Goal: Communication & Community: Answer question/provide support

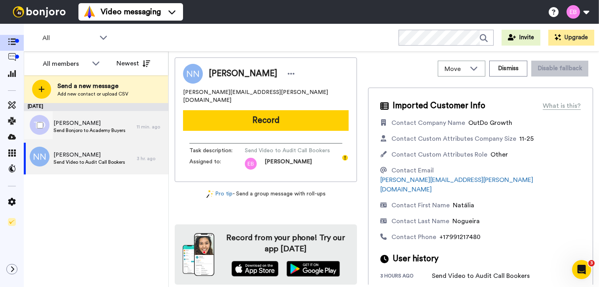
click at [89, 122] on span "[PERSON_NAME]" at bounding box center [90, 123] width 72 height 8
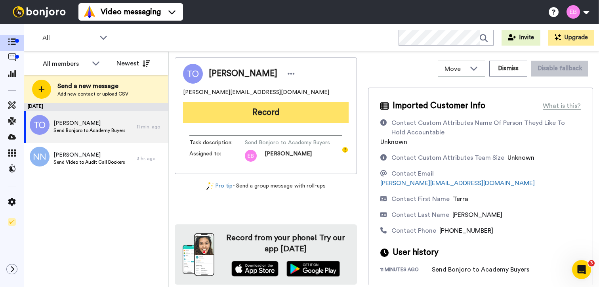
click at [316, 115] on button "Record" at bounding box center [266, 112] width 166 height 21
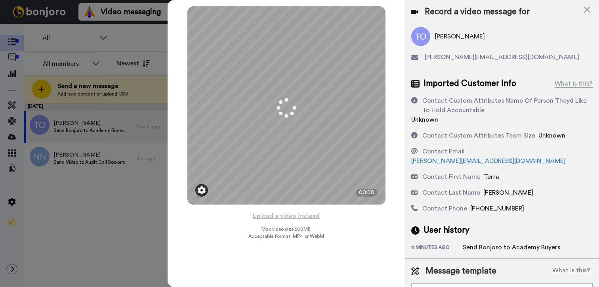
click at [204, 195] on div at bounding box center [201, 190] width 13 height 13
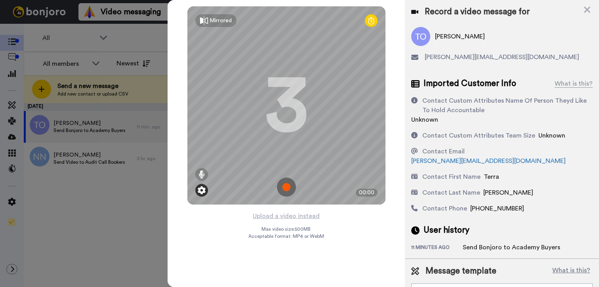
click at [204, 194] on div at bounding box center [201, 190] width 13 height 13
click at [202, 175] on icon at bounding box center [202, 174] width 6 height 8
click at [202, 188] on img at bounding box center [202, 190] width 8 height 8
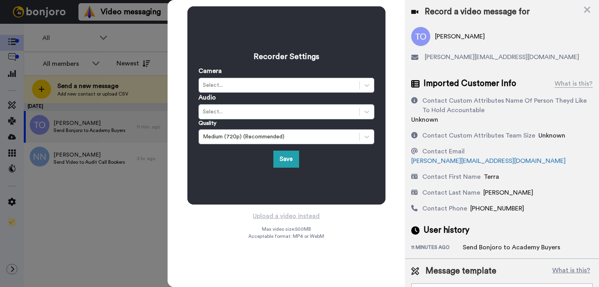
click at [252, 113] on div "Select..." at bounding box center [279, 112] width 153 height 8
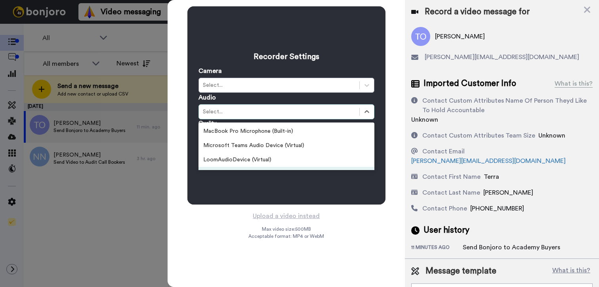
click at [225, 180] on div "Recorder Settings Camera Select... Audio option ZoomAudioDevice (Virtual) focus…" at bounding box center [286, 105] width 198 height 198
click at [239, 116] on div "Select..." at bounding box center [287, 111] width 176 height 15
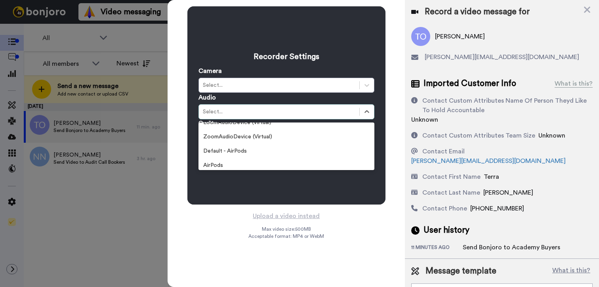
scroll to position [41, 0]
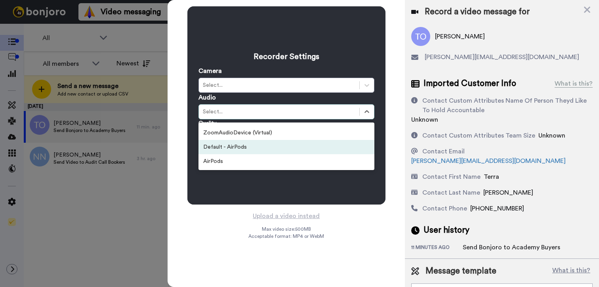
click at [234, 152] on div "Default - AirPods" at bounding box center [287, 147] width 176 height 14
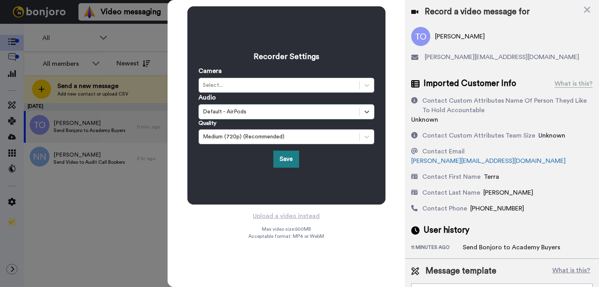
click at [278, 160] on button "Save" at bounding box center [287, 159] width 26 height 17
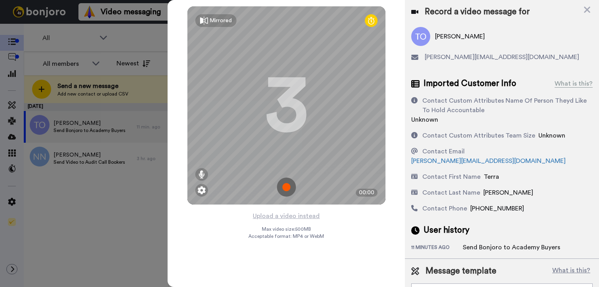
click at [289, 186] on img at bounding box center [286, 187] width 19 height 19
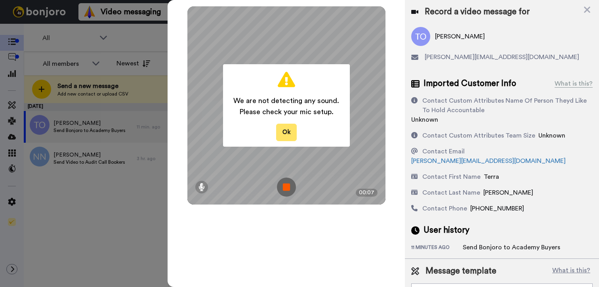
click at [289, 140] on button "Ok" at bounding box center [286, 132] width 21 height 17
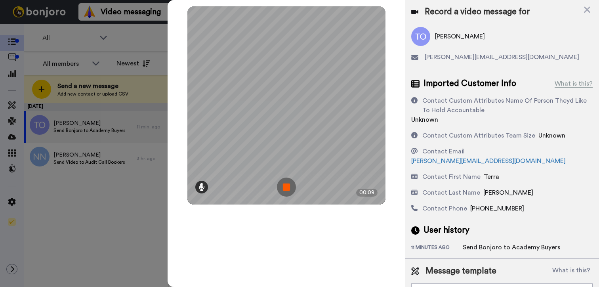
click at [205, 190] on icon at bounding box center [202, 187] width 6 height 8
click at [201, 189] on icon at bounding box center [202, 187] width 6 height 8
click at [288, 188] on img at bounding box center [286, 187] width 19 height 19
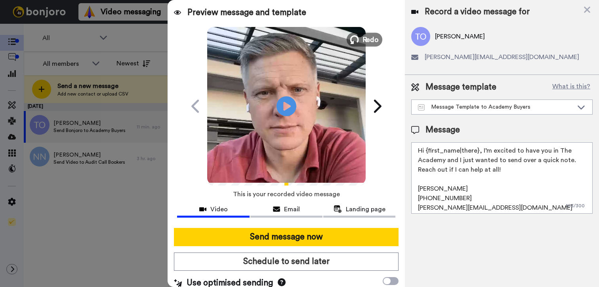
click at [369, 39] on span "Redo" at bounding box center [370, 39] width 17 height 10
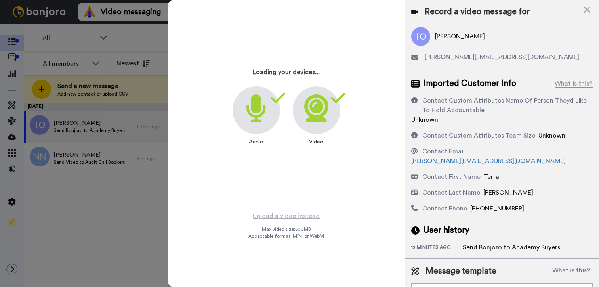
click at [256, 114] on icon at bounding box center [256, 108] width 21 height 28
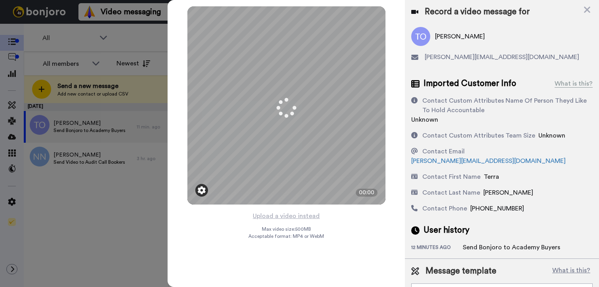
click at [203, 187] on img at bounding box center [202, 190] width 8 height 8
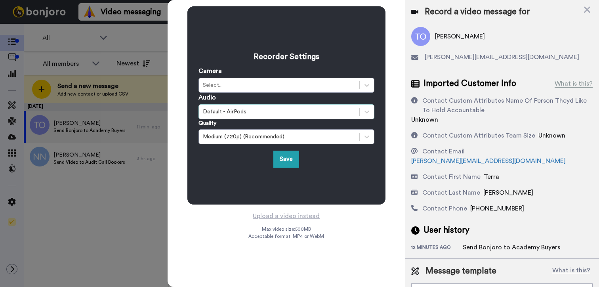
click at [230, 109] on div "Default - AirPods" at bounding box center [279, 112] width 153 height 8
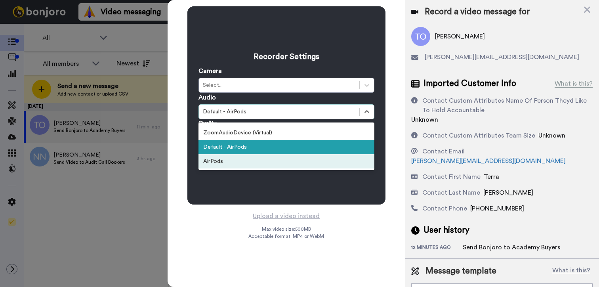
click at [229, 159] on div "AirPods" at bounding box center [287, 161] width 176 height 14
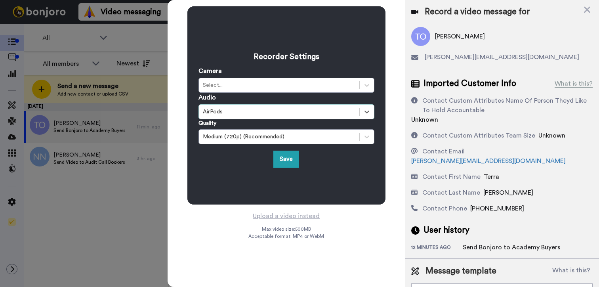
click at [258, 95] on div "Audio option AirPods, selected. Select is focused , press Down to open the menu…" at bounding box center [287, 106] width 176 height 27
click at [285, 161] on button "Save" at bounding box center [287, 159] width 26 height 17
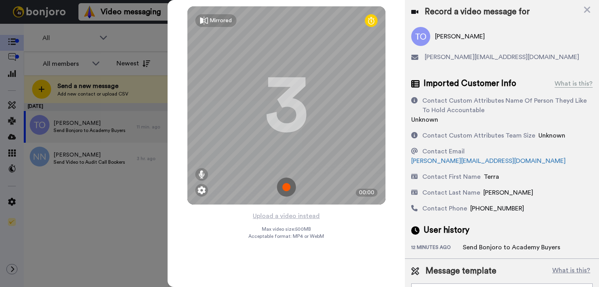
click at [288, 186] on img at bounding box center [286, 187] width 19 height 19
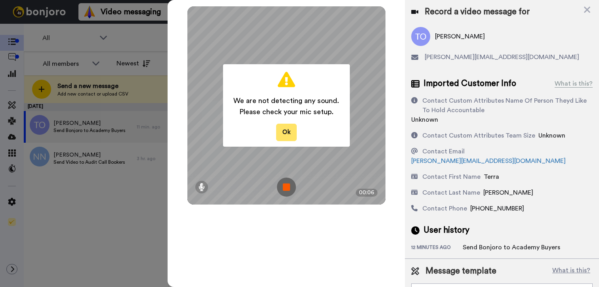
click at [289, 134] on button "Ok" at bounding box center [286, 132] width 21 height 17
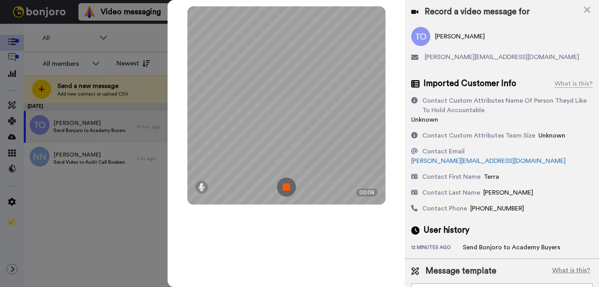
click at [289, 190] on img at bounding box center [286, 187] width 19 height 19
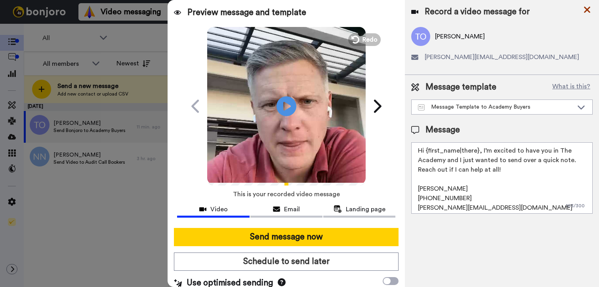
click at [583, 11] on icon at bounding box center [587, 10] width 8 height 10
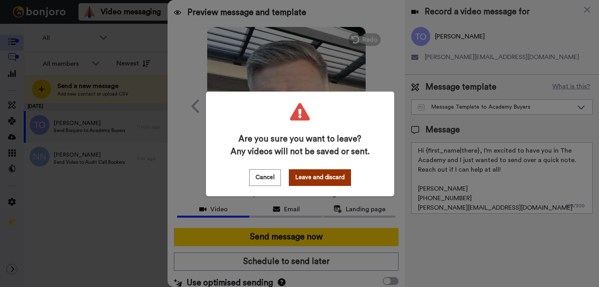
click at [331, 181] on button "Leave and discard" at bounding box center [320, 177] width 62 height 17
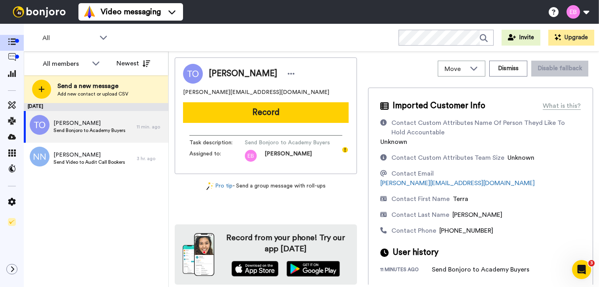
scroll to position [0, 0]
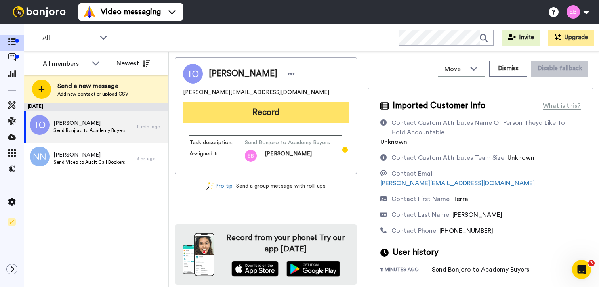
click at [286, 109] on button "Record" at bounding box center [266, 112] width 166 height 21
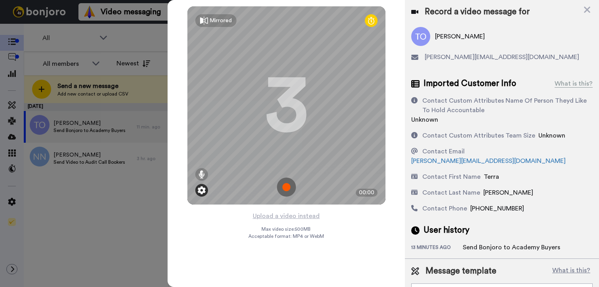
click at [201, 190] on img at bounding box center [202, 190] width 8 height 8
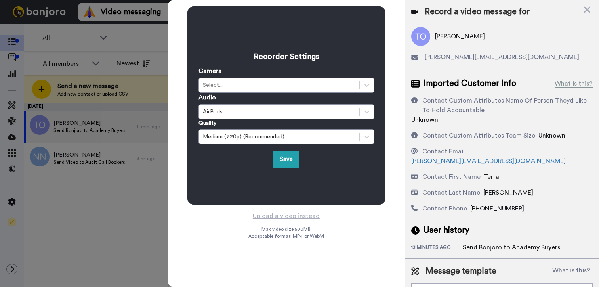
click at [201, 190] on div "Recorder Settings Camera Select... Audio AirPods Quality Medium (720p) (Recomme…" at bounding box center [286, 105] width 198 height 198
click at [291, 165] on button "Save" at bounding box center [287, 159] width 26 height 17
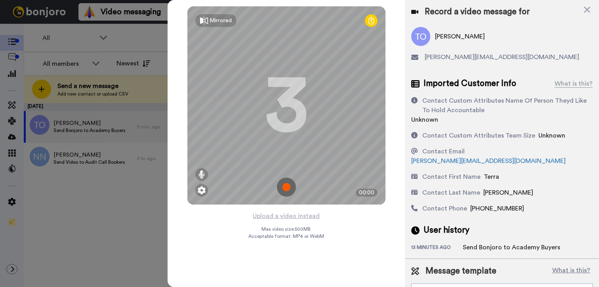
click at [288, 186] on img at bounding box center [286, 187] width 19 height 19
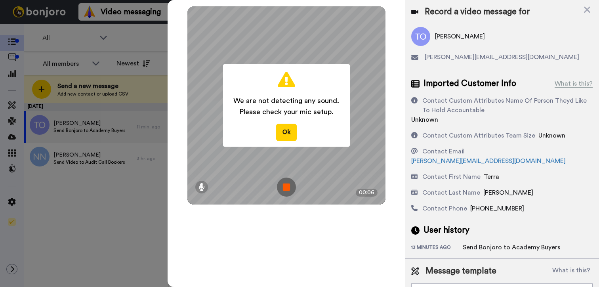
click at [274, 132] on div "We are not detecting any sound. Please check your mic setup. Ok" at bounding box center [286, 105] width 127 height 82
click at [280, 133] on button "Ok" at bounding box center [286, 132] width 21 height 17
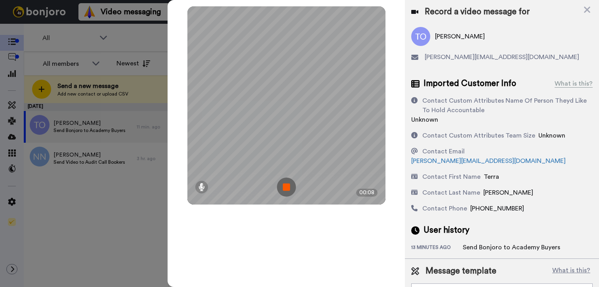
click at [580, 10] on div "Record a video message for" at bounding box center [502, 11] width 182 height 11
click at [585, 10] on icon at bounding box center [587, 10] width 8 height 10
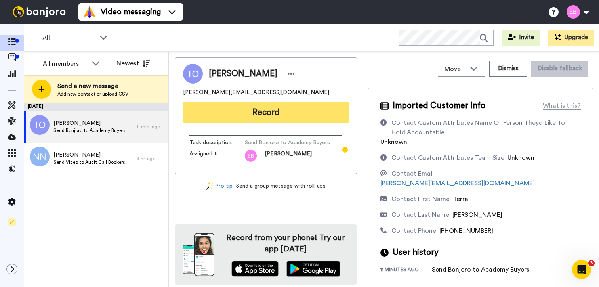
click at [290, 107] on button "Record" at bounding box center [266, 112] width 166 height 21
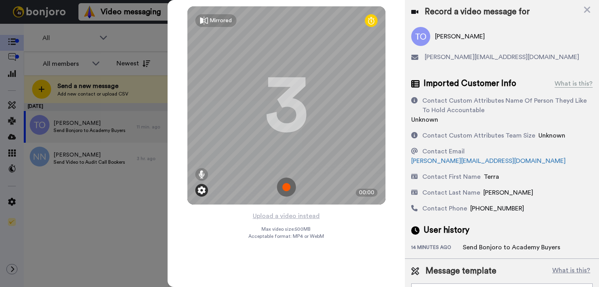
click at [206, 194] on div at bounding box center [201, 190] width 13 height 13
click at [203, 192] on img at bounding box center [202, 190] width 8 height 8
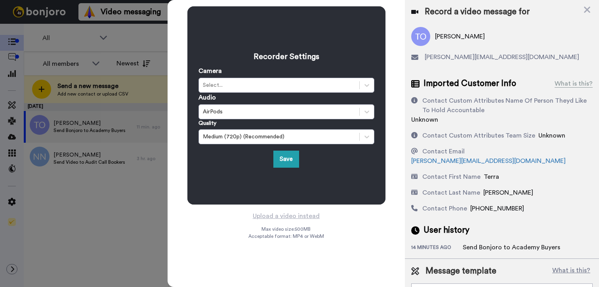
click at [203, 192] on div "Recorder Settings Camera Select... Audio AirPods Quality Medium (720p) (Recomme…" at bounding box center [286, 105] width 198 height 198
click at [283, 162] on button "Save" at bounding box center [287, 159] width 26 height 17
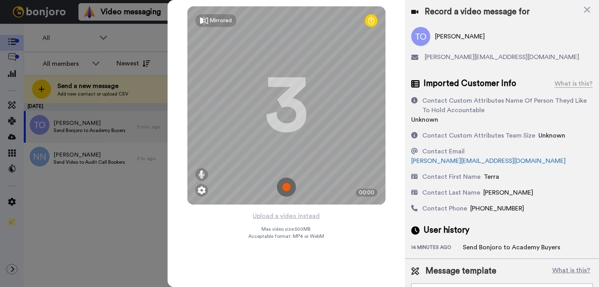
click at [285, 180] on img at bounding box center [286, 187] width 19 height 19
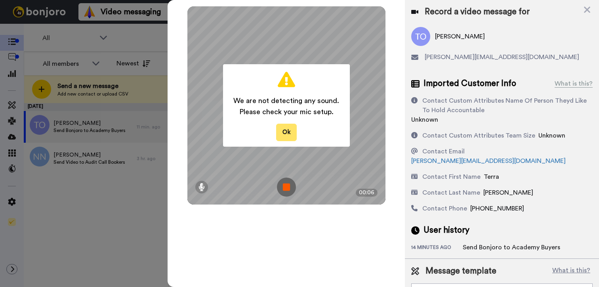
click at [290, 128] on button "Ok" at bounding box center [286, 132] width 21 height 17
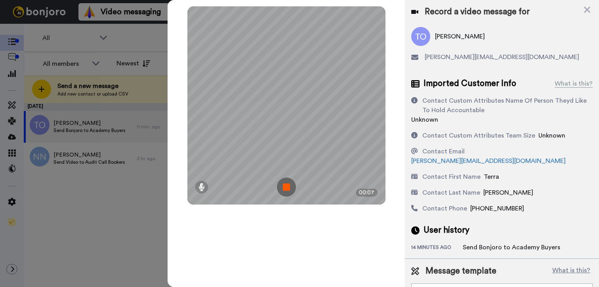
click at [588, 17] on div "Record a video message for Terra Obrien [EMAIL_ADDRESS][DOMAIN_NAME]" at bounding box center [502, 37] width 182 height 62
click at [587, 13] on icon at bounding box center [587, 10] width 8 height 10
